Goal: Task Accomplishment & Management: Manage account settings

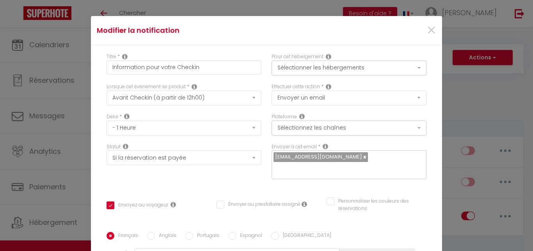
select select "76455"
select select "2"
select select "1 Heure"
select select "if_booking_is_paid"
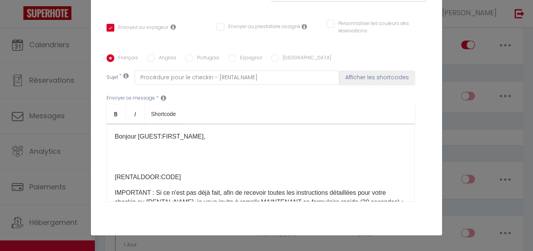
scroll to position [145, 0]
click at [425, 45] on div "Titre * Information pour votre Checkin Pour cet hébergement Sélectionner les hé…" at bounding box center [266, 56] width 351 height 374
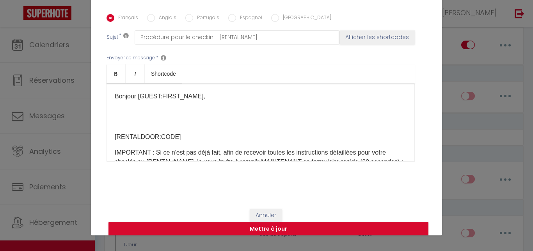
scroll to position [190, 0]
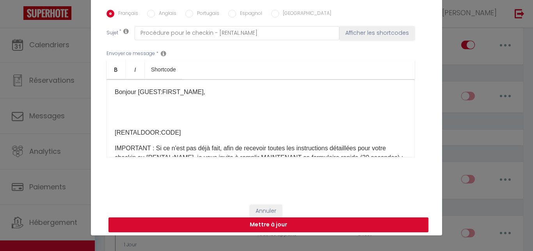
click at [404, 101] on div "Envoyer ce message * Bold Italic Shortcode Rich text editor ​Bonjour [GUEST:FIR…" at bounding box center [267, 103] width 320 height 127
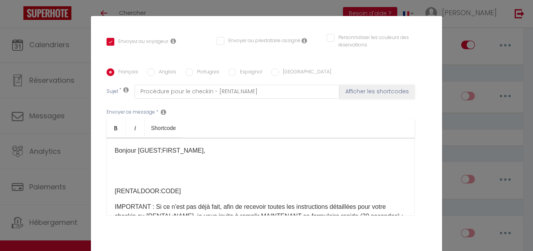
scroll to position [172, 0]
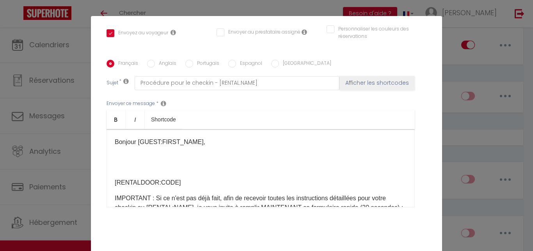
click at [151, 162] on p at bounding box center [261, 157] width 292 height 9
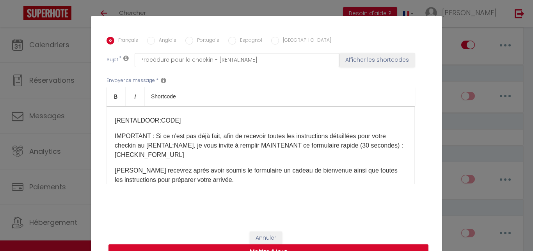
scroll to position [34, 0]
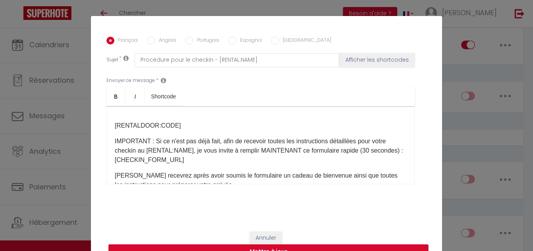
click at [404, 142] on div "Envoyer ce message * Bold Italic Shortcode Rich text editor ​Bonjour [GUEST:FIR…" at bounding box center [267, 130] width 320 height 127
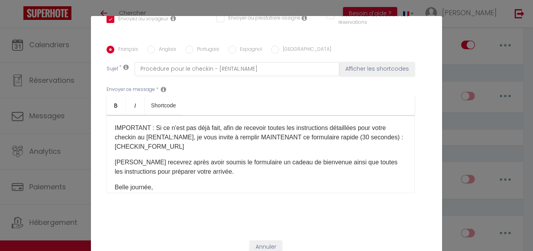
scroll to position [198, 0]
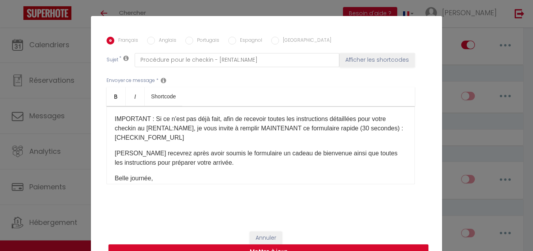
drag, startPoint x: 523, startPoint y: 150, endPoint x: 531, endPoint y: 172, distance: 23.2
click at [531, 172] on div "Modifier la notification × Titre * Information pour votre Checkin Pour cet hébe…" at bounding box center [266, 125] width 533 height 251
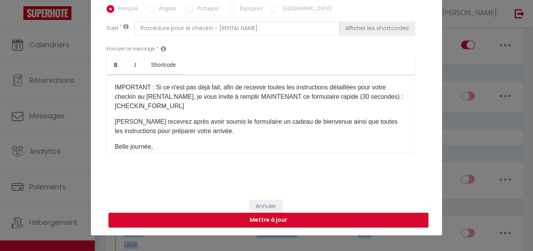
click at [341, 170] on div "Français Anglais Portugais Espagnol Italien Sujet * Procédure pour le checkin -…" at bounding box center [267, 83] width 320 height 181
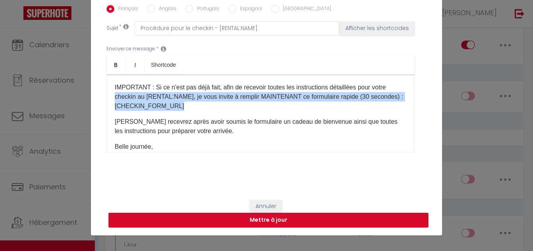
drag, startPoint x: 432, startPoint y: 110, endPoint x: 440, endPoint y: 77, distance: 34.3
click at [440, 76] on div "Modifier la notification × Titre * Information pour votre Checkin Pour cet hébe…" at bounding box center [266, 109] width 351 height 251
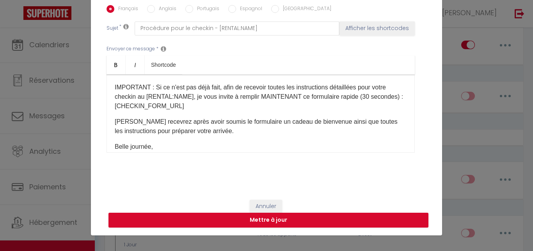
click at [365, 137] on div "​Bonjour [GUEST:FIRST_NAME], [RENTALDOOR:CODE]​ IMPORTANT : Si ce n'est pas déj…" at bounding box center [261, 114] width 308 height 78
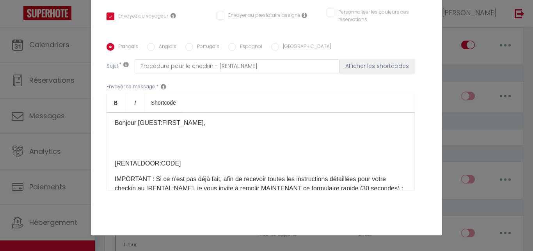
scroll to position [0, 0]
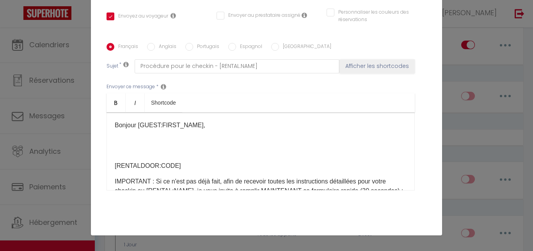
click at [231, 128] on p "​Bonjour [GUEST:FIRST_NAME]," at bounding box center [261, 125] width 292 height 9
